Goal: Complete application form

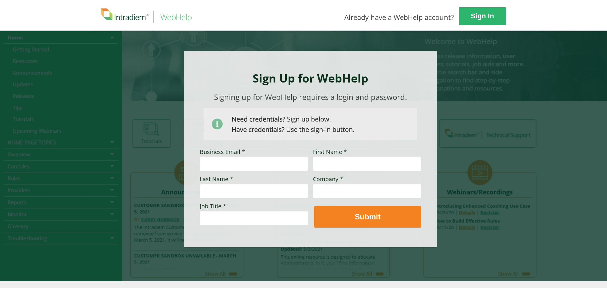
click at [253, 165] on input "Business Email *" at bounding box center [254, 163] width 108 height 15
type input "[PERSON_NAME][EMAIL_ADDRESS][PERSON_NAME][DOMAIN_NAME]"
click at [340, 160] on input "First Name *" at bounding box center [367, 163] width 108 height 15
type input "[PERSON_NAME]"
click at [257, 183] on input "Last Name *" at bounding box center [254, 190] width 108 height 15
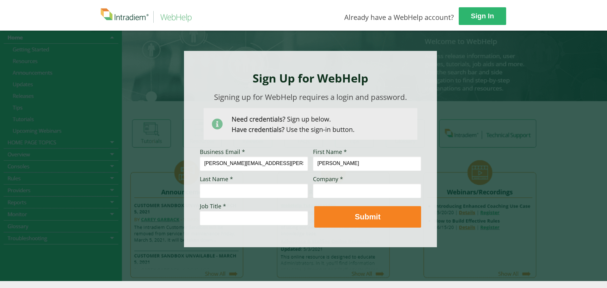
type input "[PERSON_NAME]"
click at [329, 192] on input "Company *" at bounding box center [367, 190] width 108 height 15
type input "CVS"
click at [268, 216] on input "Job Title *" at bounding box center [254, 218] width 108 height 15
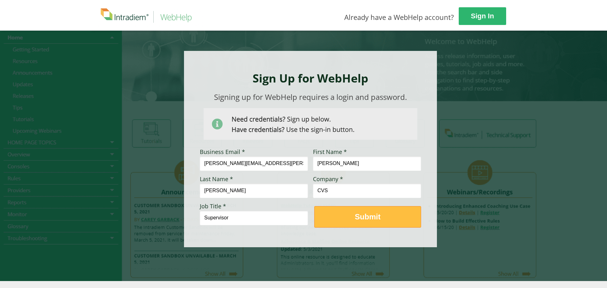
type input "Supervisor"
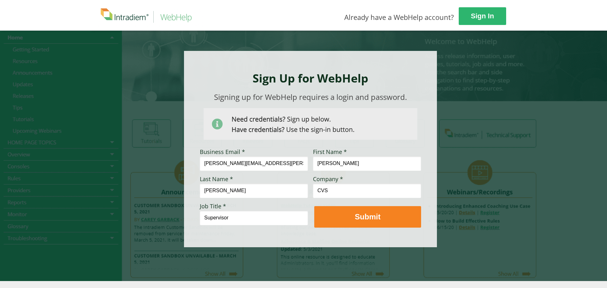
click at [347, 220] on span "Submit" at bounding box center [367, 216] width 107 height 9
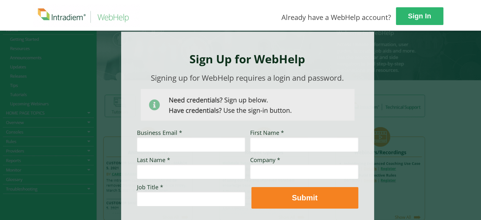
scroll to position [32, 0]
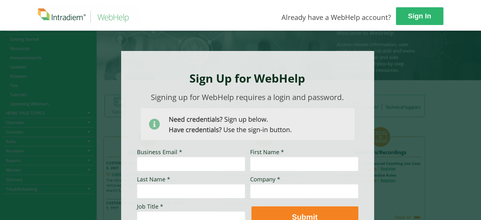
click at [411, 96] on div at bounding box center [240, 155] width 426 height 251
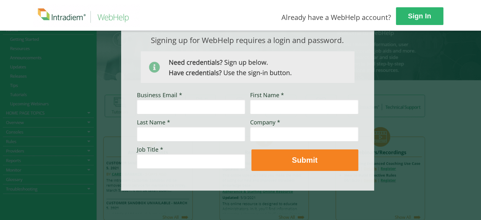
scroll to position [61, 0]
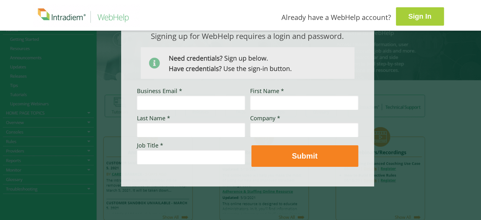
click at [408, 19] on strong "Sign In" at bounding box center [419, 16] width 23 height 8
